Goal: Task Accomplishment & Management: Use online tool/utility

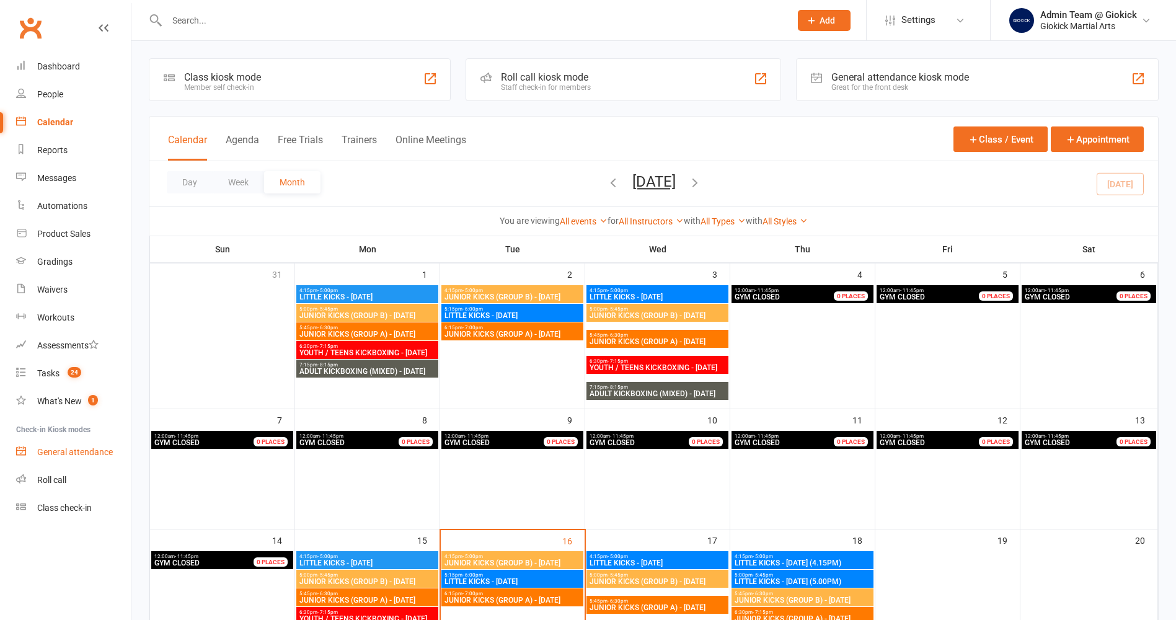
click at [71, 449] on div "General attendance" at bounding box center [75, 452] width 76 height 10
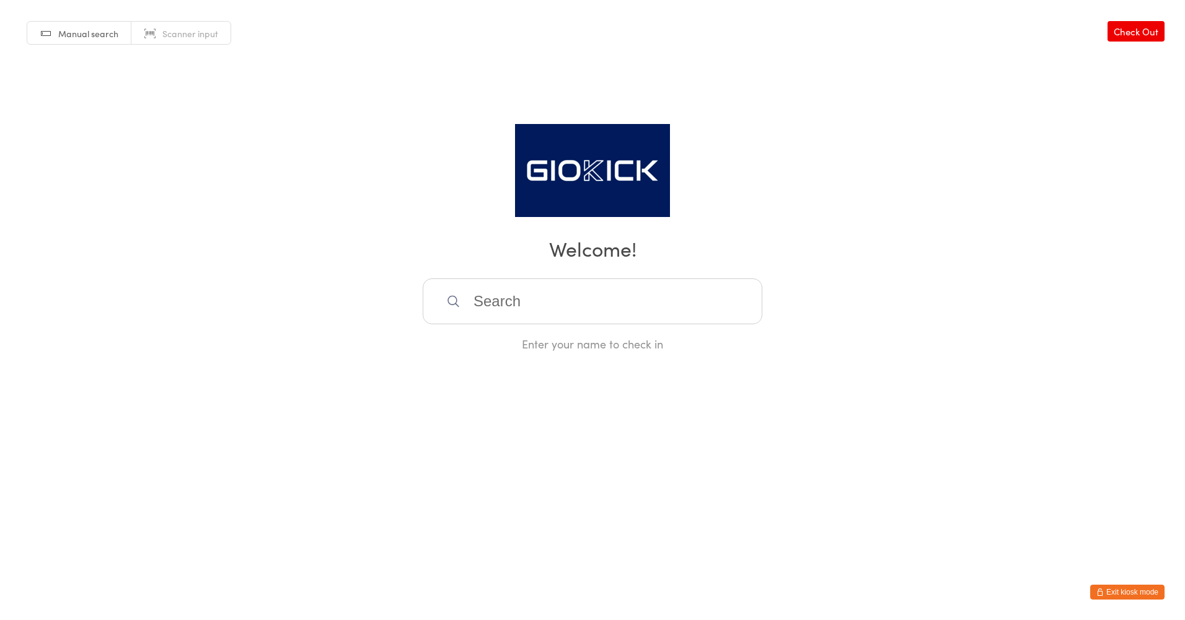
click at [179, 30] on span "Scanner input" at bounding box center [190, 33] width 56 height 12
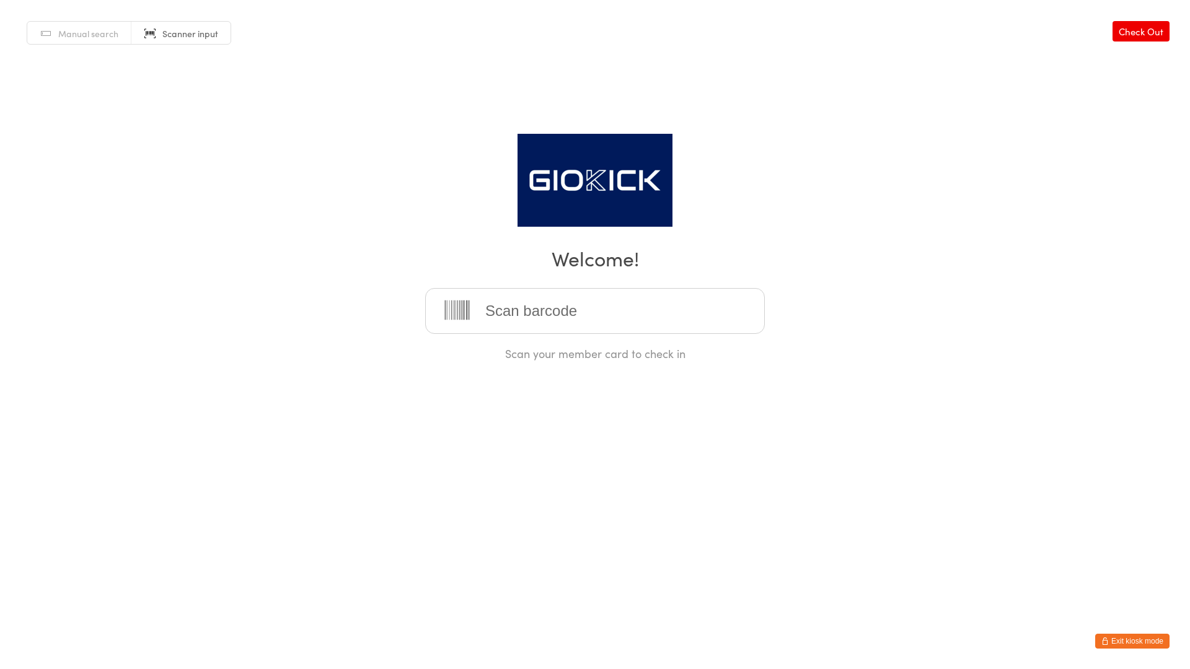
click at [617, 313] on input "search" at bounding box center [595, 311] width 340 height 46
